Goal: Task Accomplishment & Management: Manage account settings

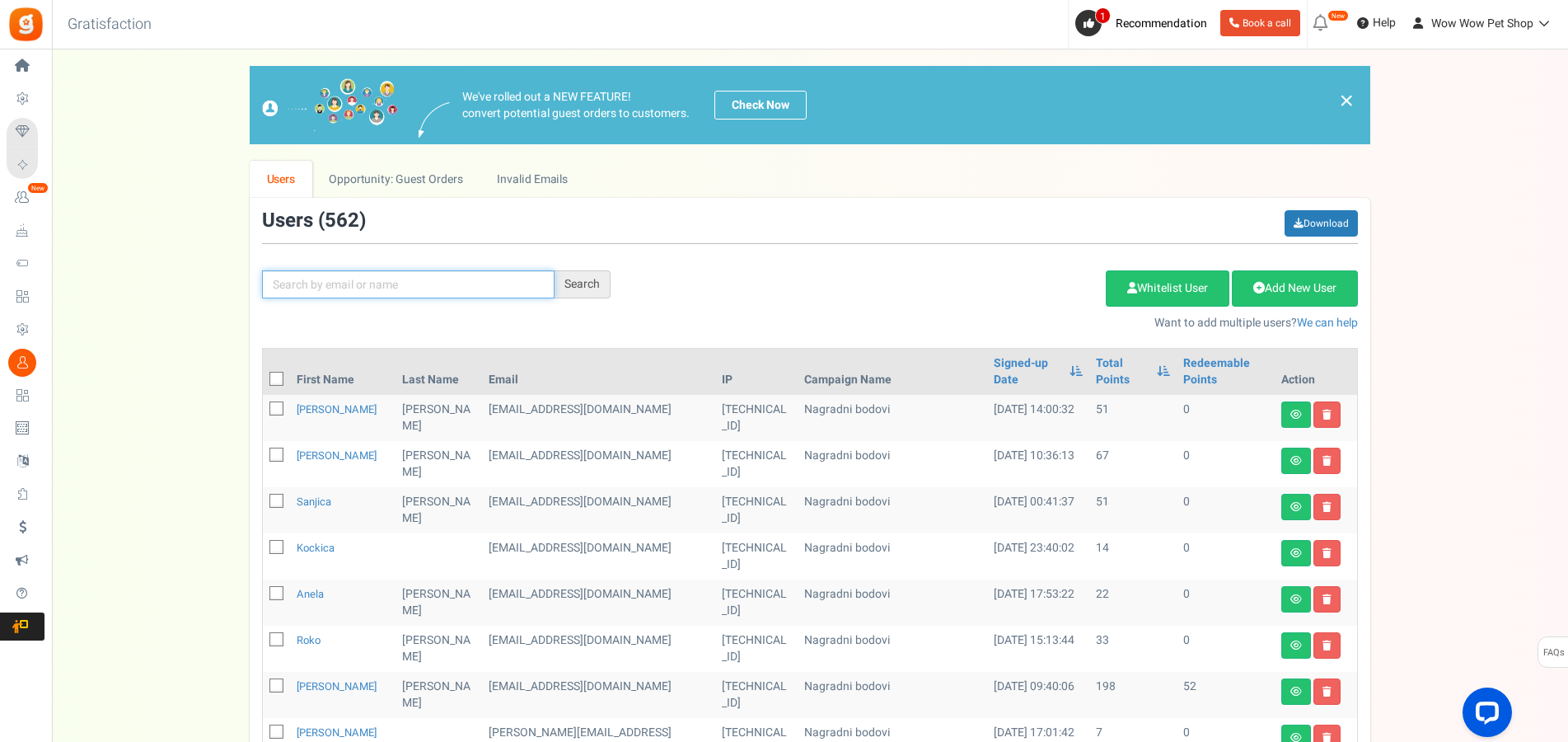
click at [374, 283] on input "text" at bounding box center [408, 284] width 292 height 28
type input "šakić"
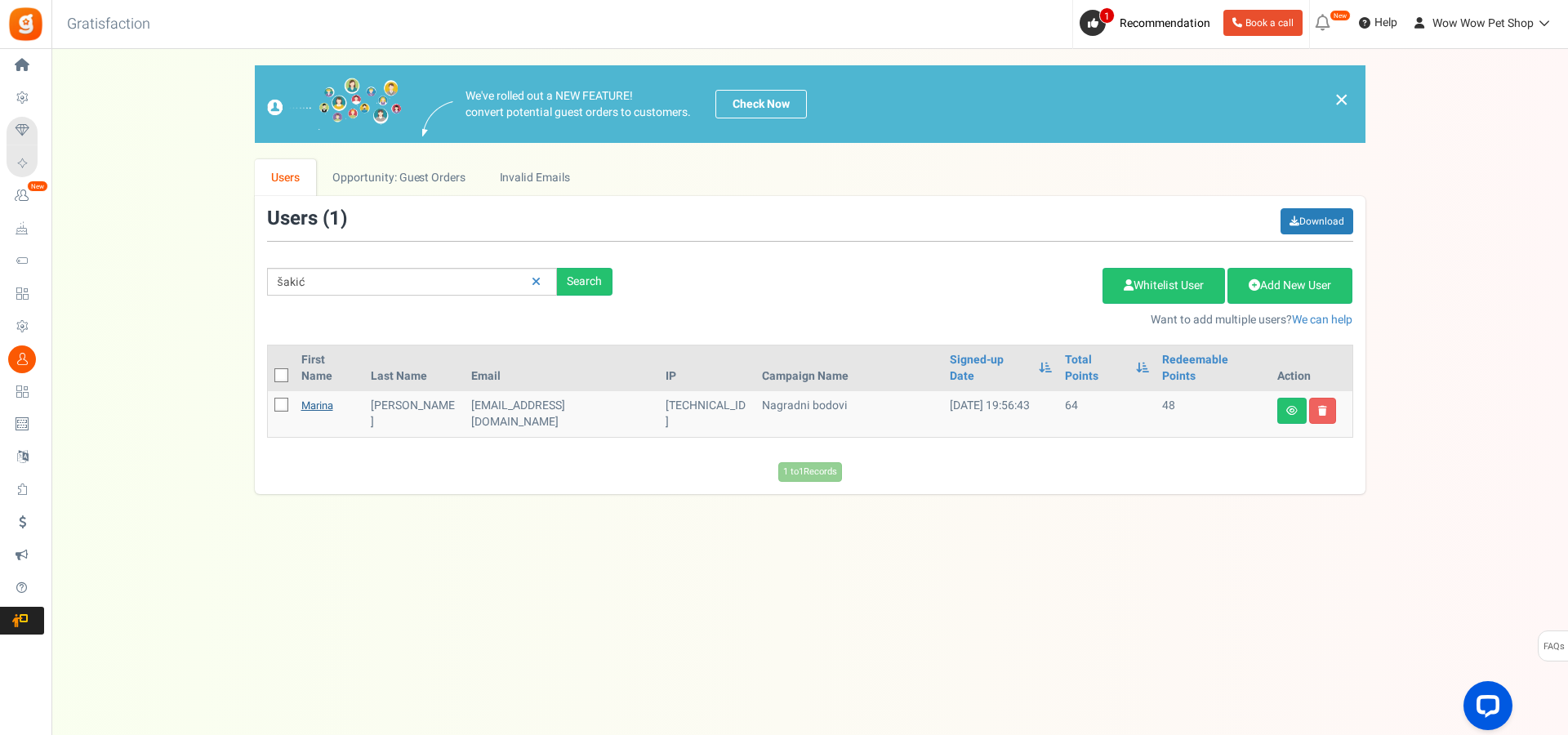
click at [324, 397] on link "Marina" at bounding box center [317, 405] width 32 height 15
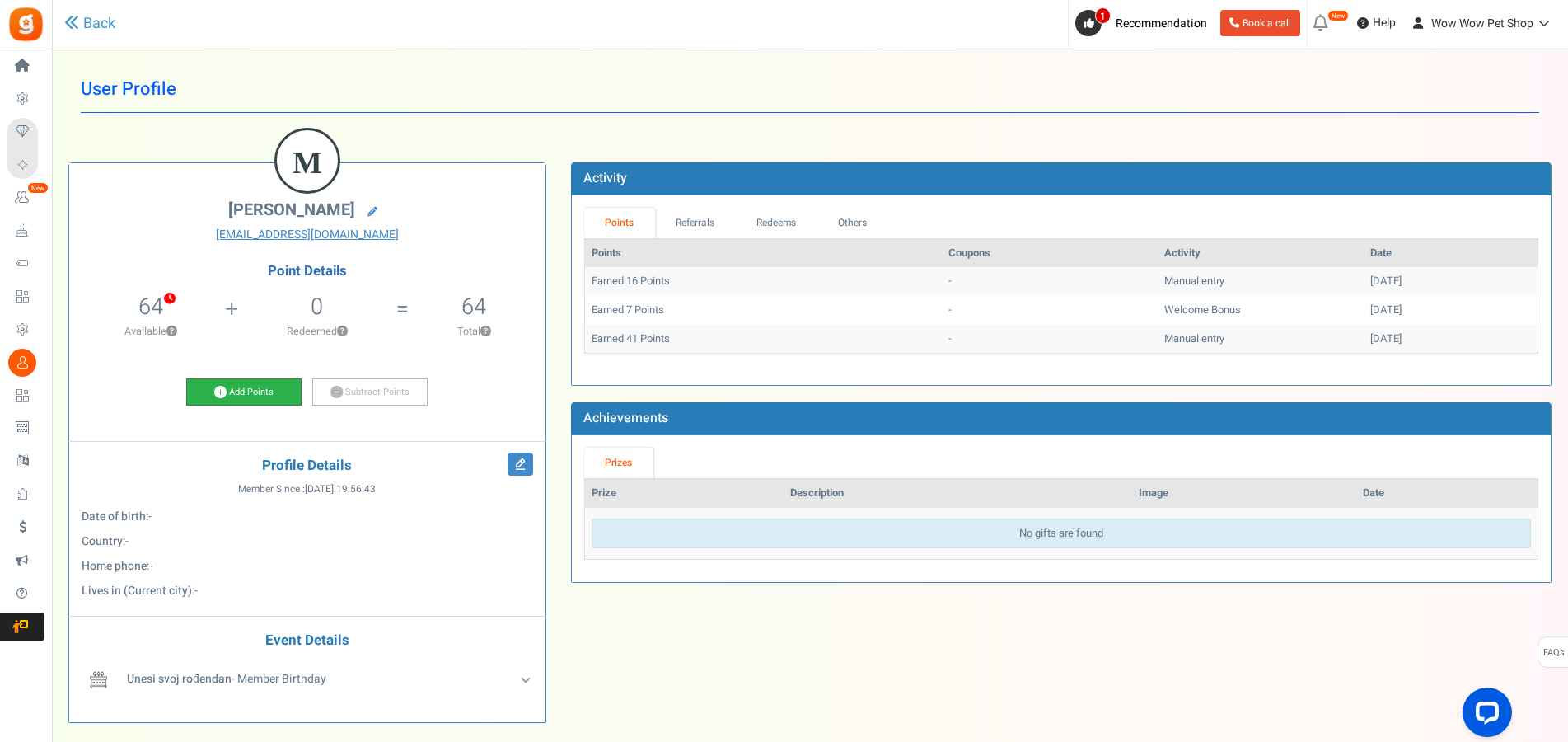
click at [265, 383] on link "Add Points" at bounding box center [244, 392] width 115 height 28
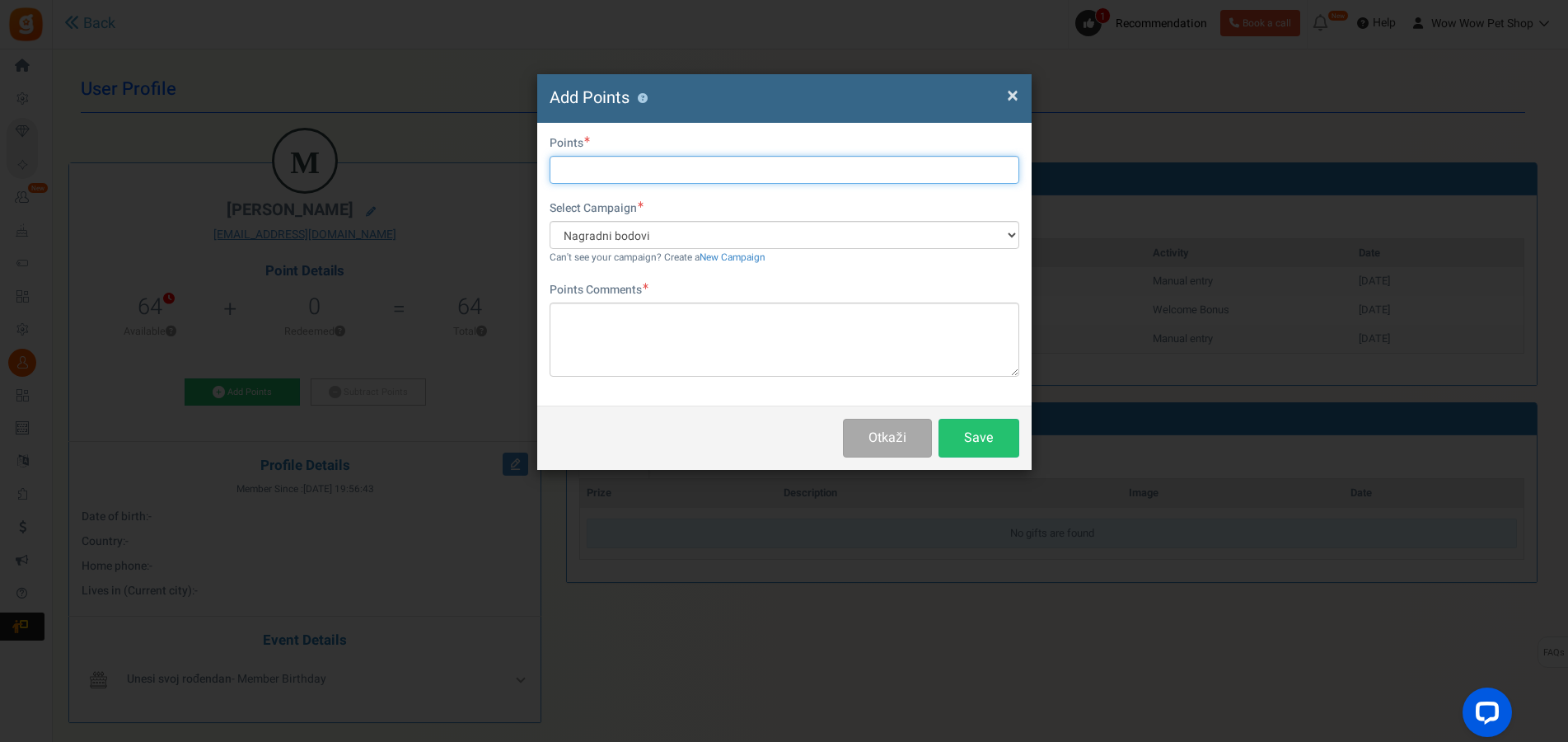
click at [598, 163] on input "text" at bounding box center [784, 170] width 469 height 28
type input "10"
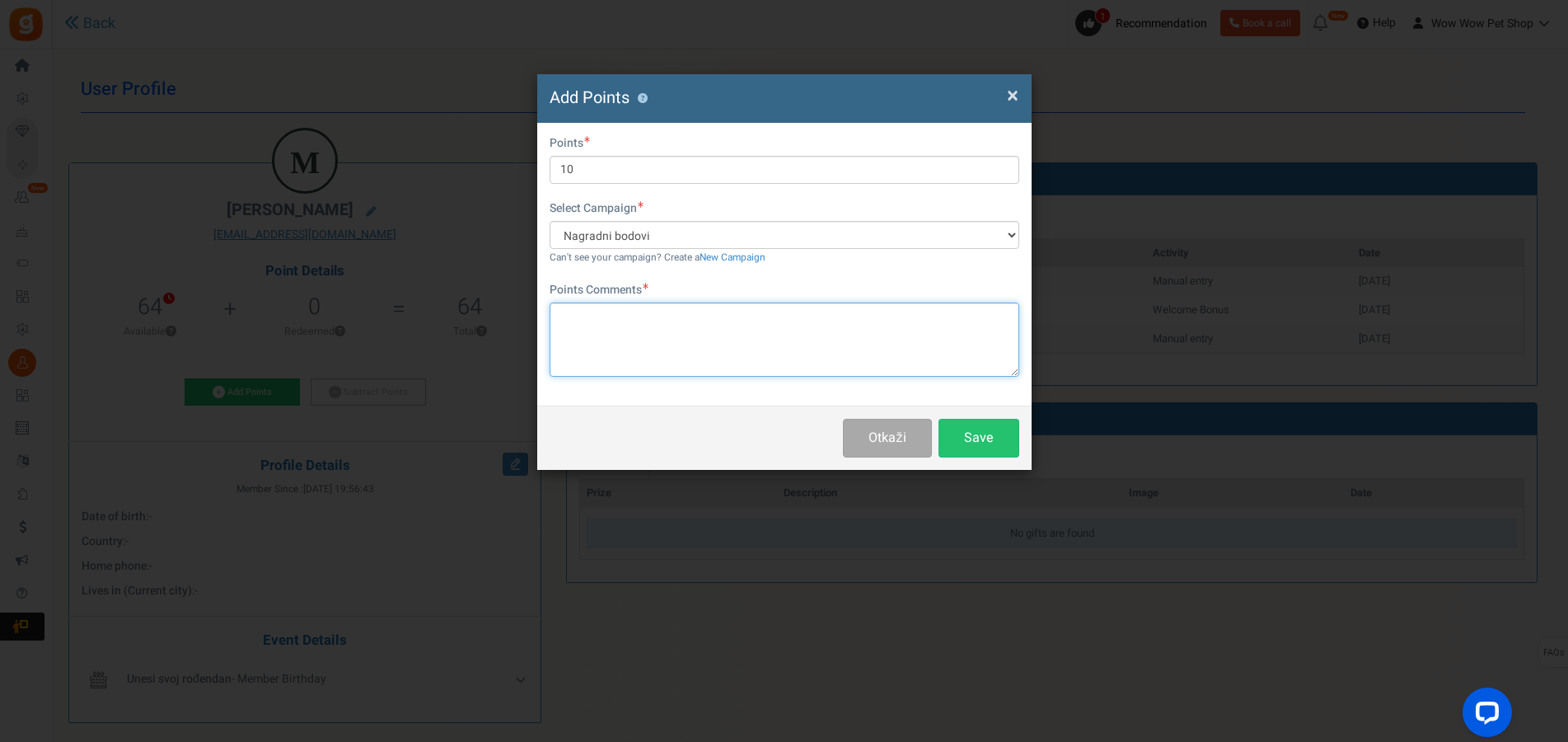
click at [611, 347] on textarea at bounding box center [784, 339] width 469 height 74
paste textarea "1315"
type textarea "Račun br. 1315"
click at [1018, 442] on button "Save" at bounding box center [979, 437] width 81 height 38
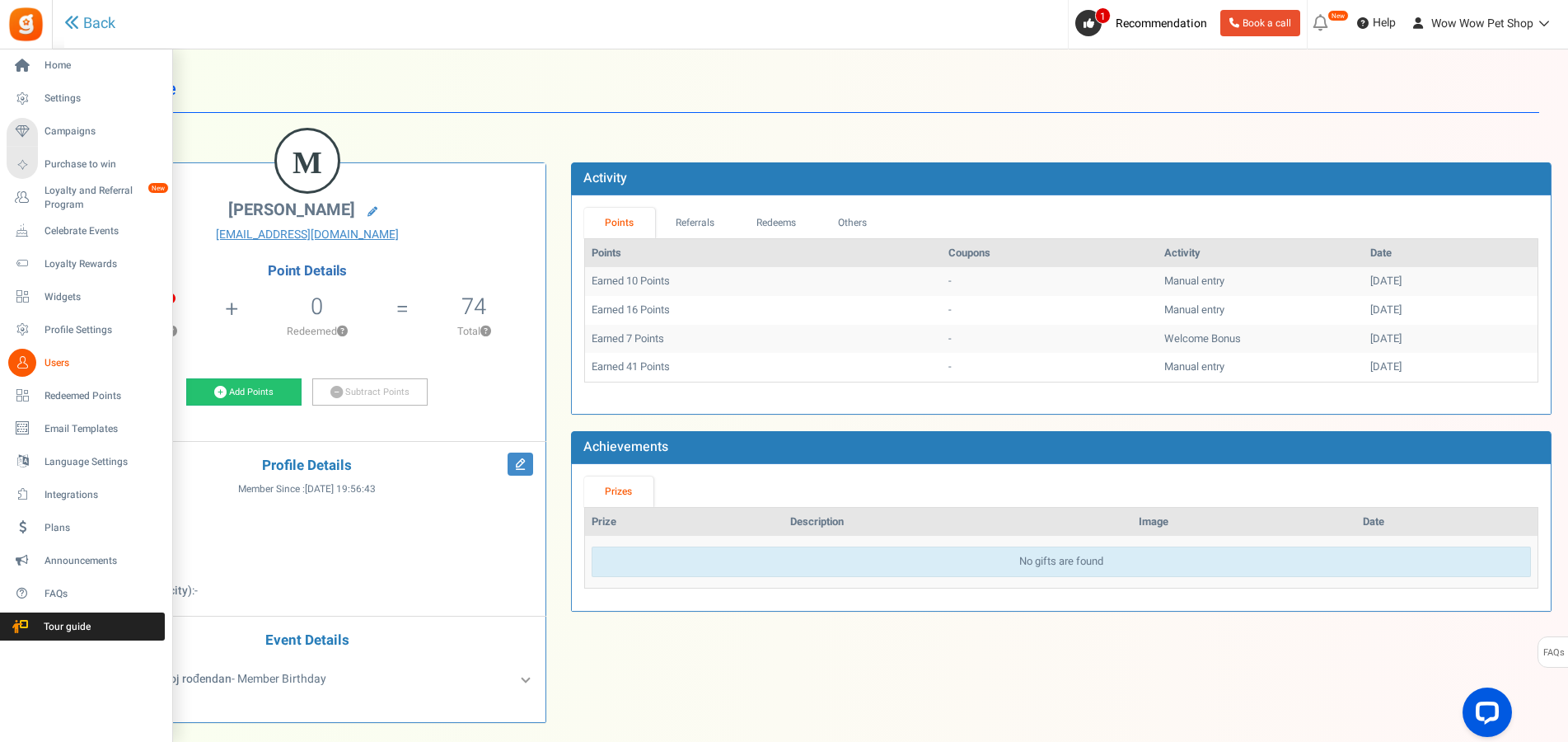
click at [29, 365] on icon at bounding box center [22, 362] width 28 height 28
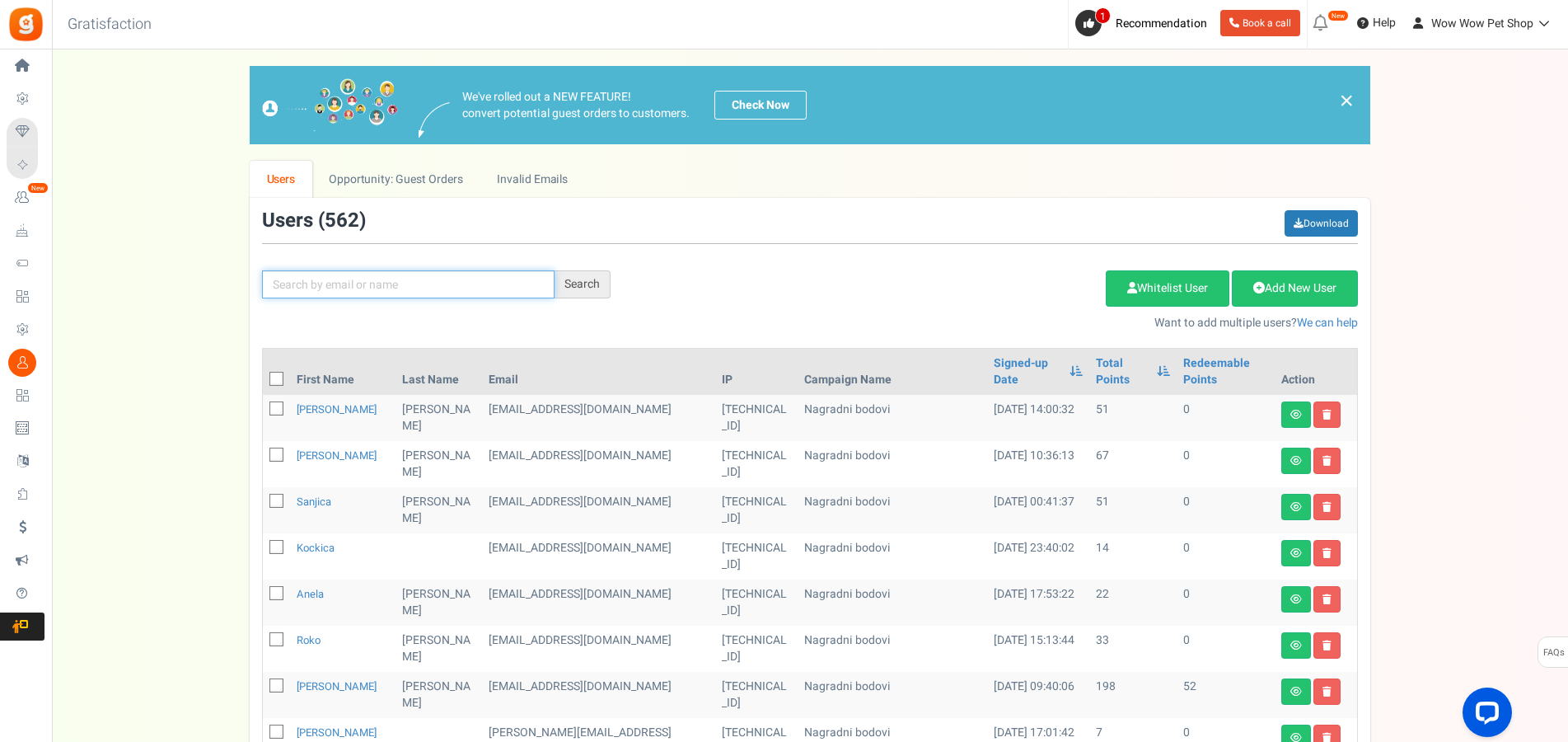
click at [376, 289] on input "text" at bounding box center [408, 284] width 292 height 28
type input "zanella"
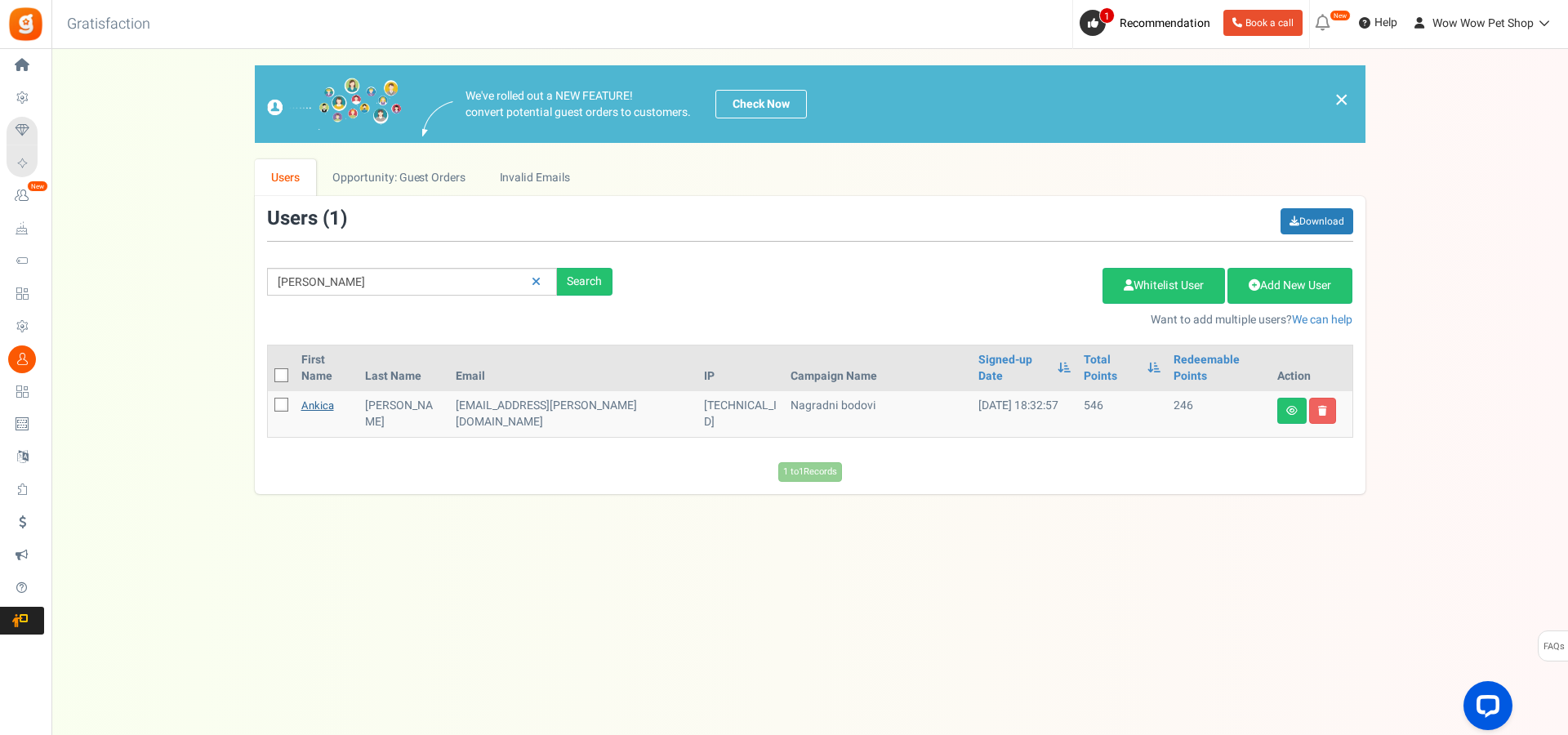
click at [331, 397] on link "Ankica" at bounding box center [317, 405] width 33 height 15
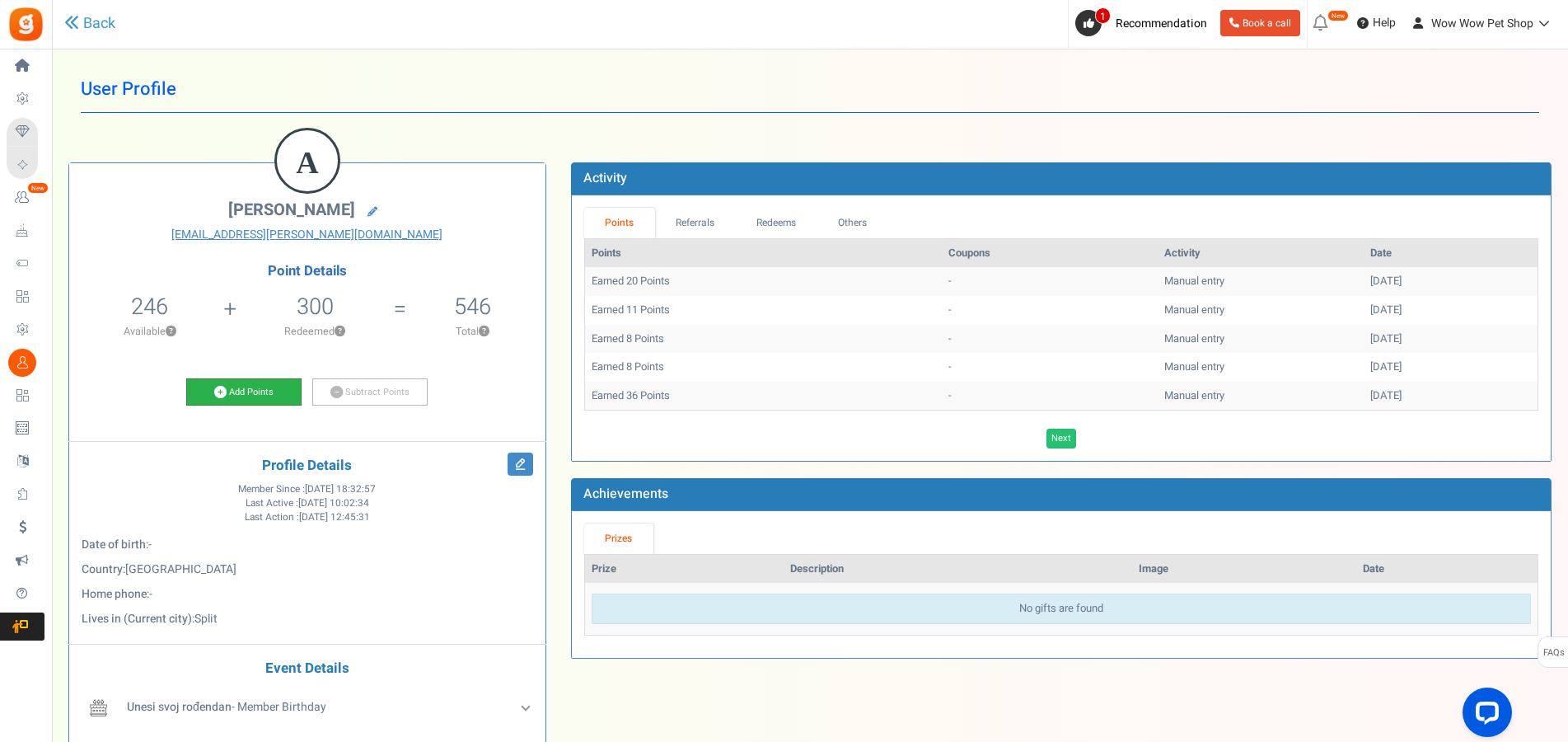
click at [248, 395] on link "Add Points" at bounding box center [244, 392] width 115 height 28
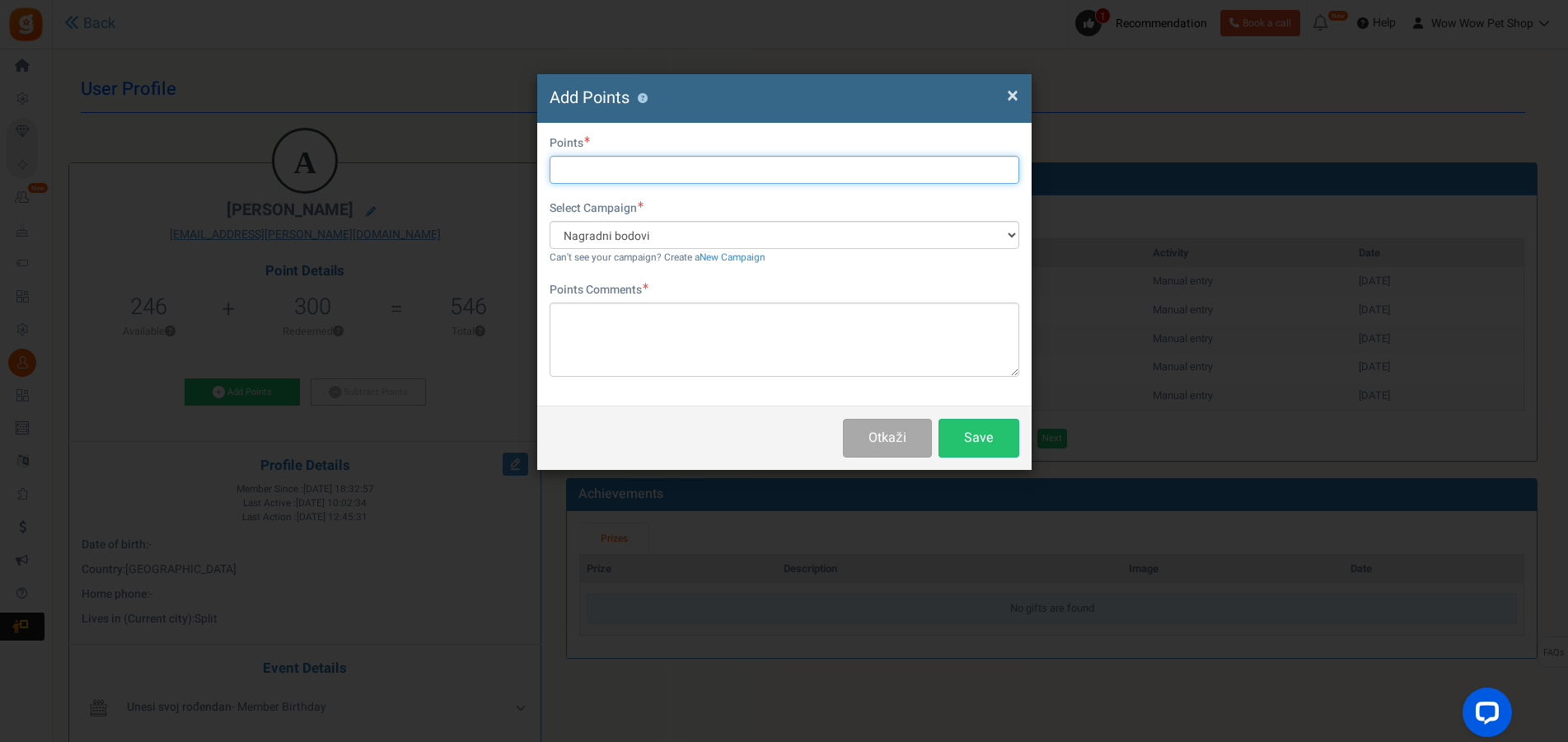
click at [575, 168] on input "text" at bounding box center [784, 170] width 469 height 28
type input "22"
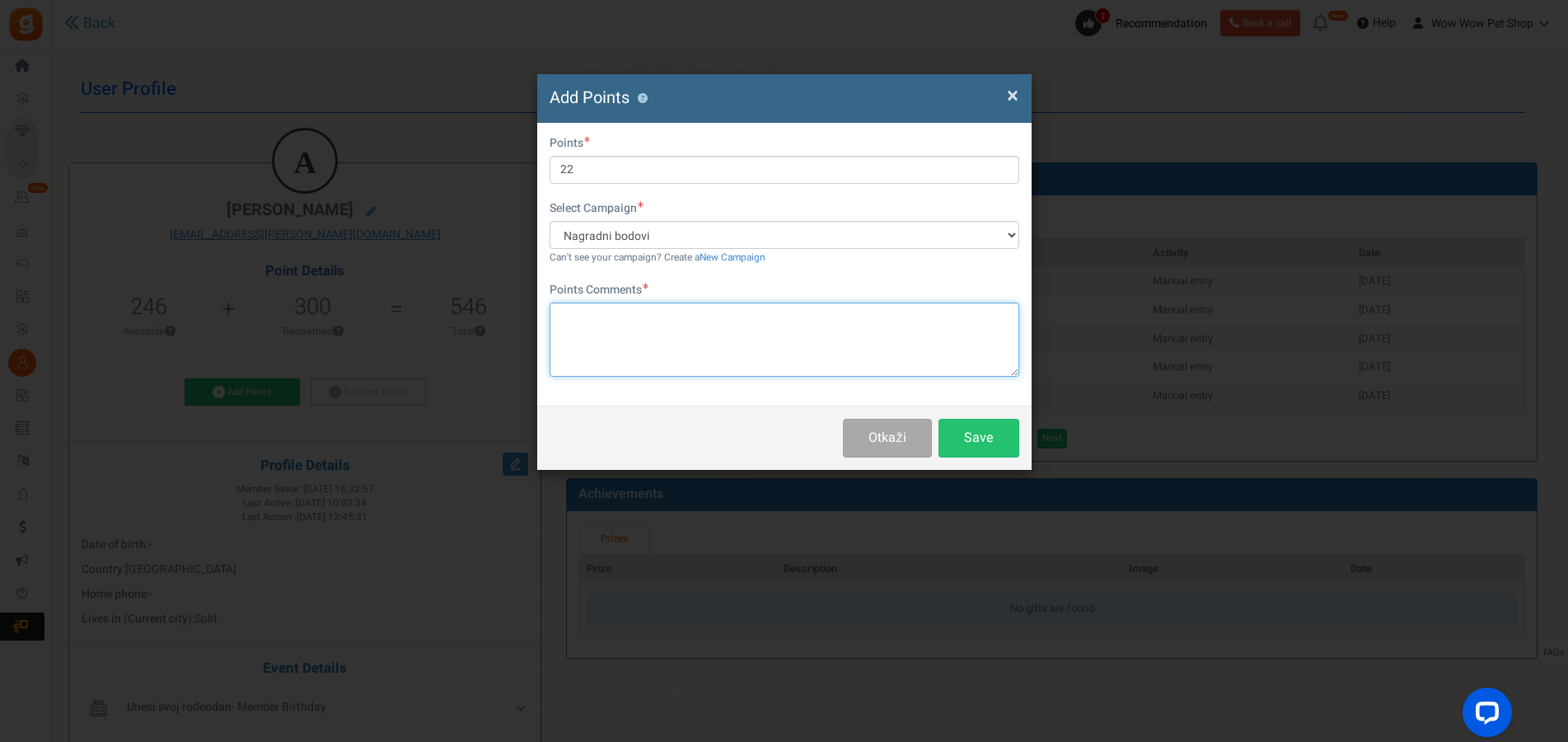
click at [658, 343] on textarea at bounding box center [784, 339] width 469 height 74
type textarea "Račun br. 1316"
click at [967, 440] on button "Save" at bounding box center [979, 437] width 81 height 38
